Goal: Complete application form: Complete application form

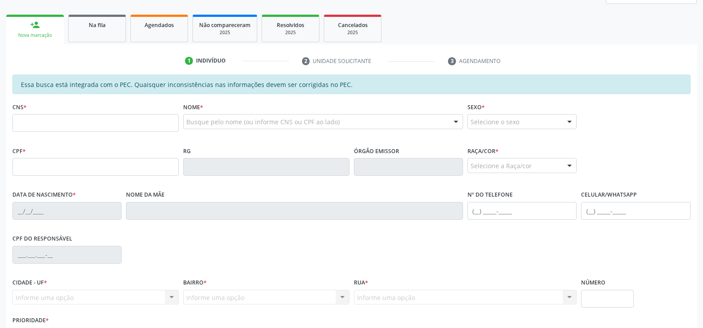
scroll to position [133, 0]
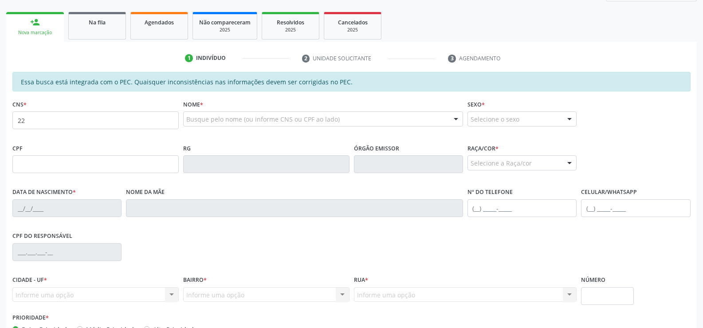
type input "2"
type input "706 4073 6430 6390"
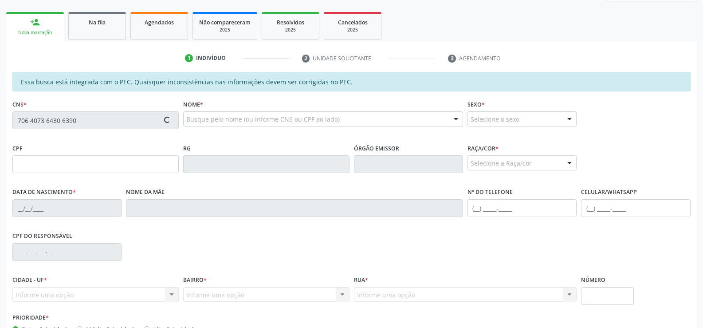
type input "223.065.524-87"
type input "[DATE]"
type input "[PERSON_NAME]"
type input "[PHONE_NUMBER]"
type input "976"
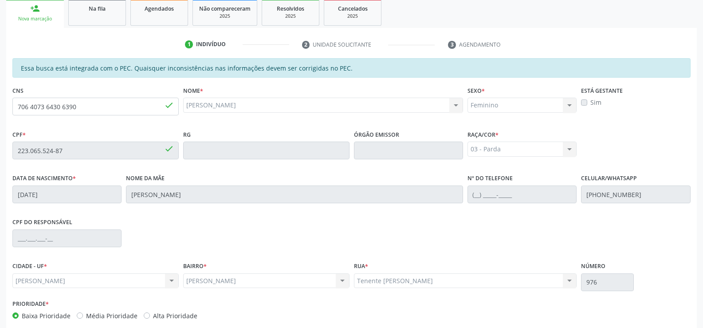
scroll to position [191, 0]
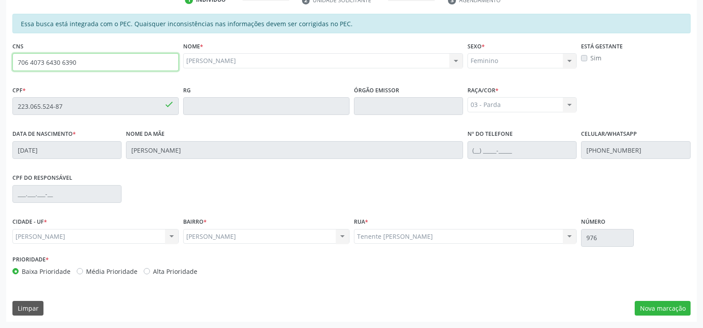
click at [79, 60] on input "706 4073 6430 6390" at bounding box center [95, 62] width 166 height 18
type input "7"
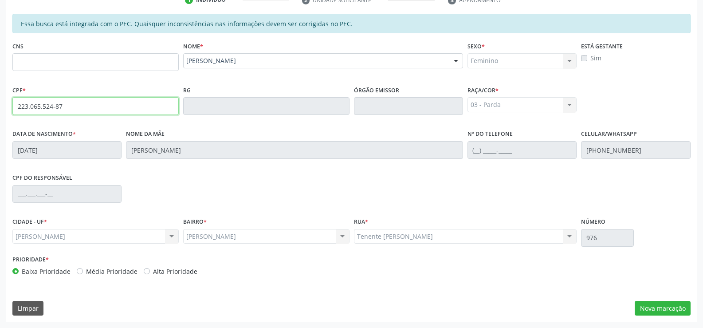
click at [77, 105] on input "223.065.524-87" at bounding box center [95, 106] width 166 height 18
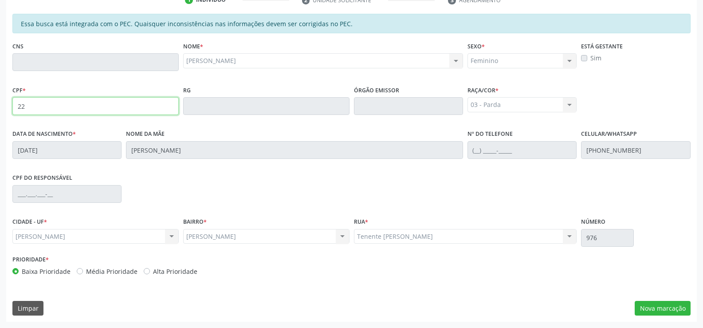
type input "2"
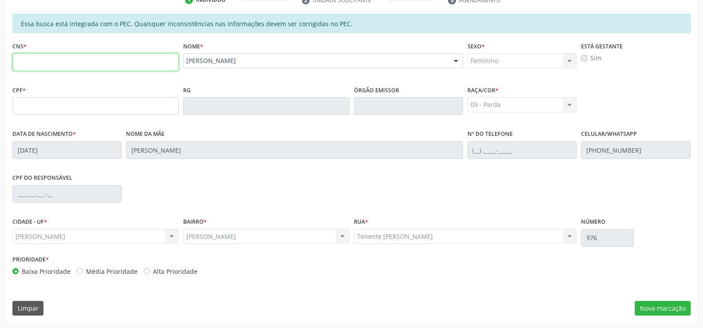
click at [101, 60] on input "text" at bounding box center [95, 62] width 166 height 18
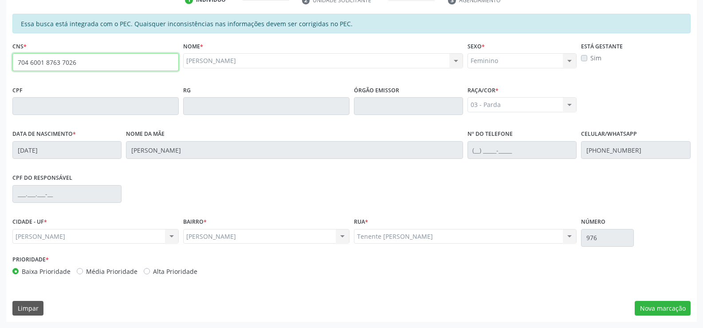
type input "704 6001 8763 7026"
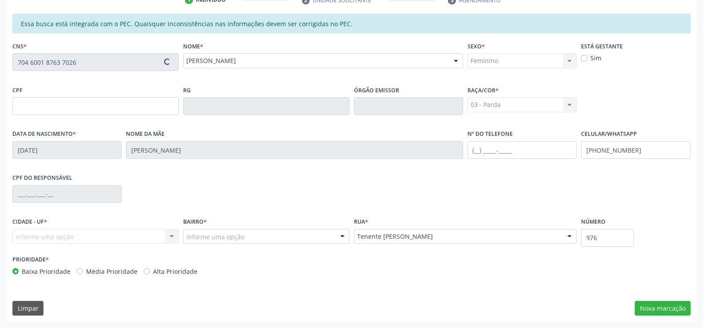
type input "895.004.314-91"
type input "[DATE]"
type input "[PERSON_NAME] da Conceição"
type input "[PHONE_NUMBER]"
type input "S/N"
